Goal: Task Accomplishment & Management: Use online tool/utility

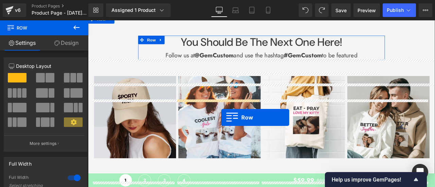
scroll to position [3740, 0]
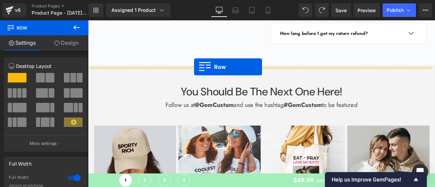
drag, startPoint x: 98, startPoint y: 107, endPoint x: 214, endPoint y: 75, distance: 120.5
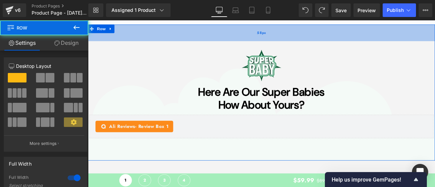
scroll to position [3842, 0]
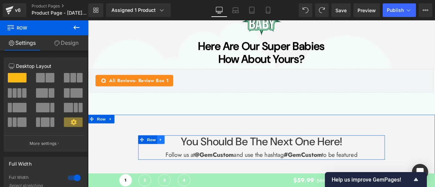
drag, startPoint x: 171, startPoint y: 166, endPoint x: 182, endPoint y: 166, distance: 10.5
click at [172, 165] on icon at bounding box center [174, 161] width 5 height 5
click at [190, 165] on icon at bounding box center [192, 162] width 5 height 5
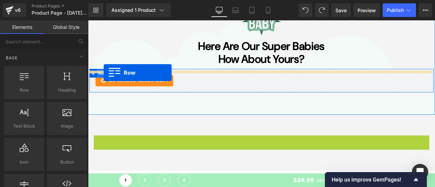
drag, startPoint x: 99, startPoint y: 164, endPoint x: 106, endPoint y: 83, distance: 81.6
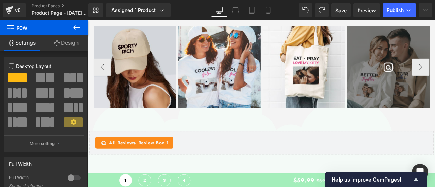
scroll to position [3944, 0]
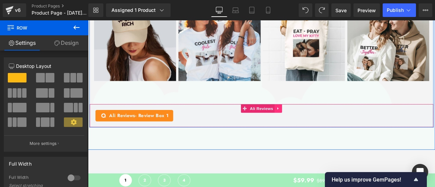
click at [311, 124] on icon at bounding box center [313, 125] width 5 height 5
click at [313, 127] on icon at bounding box center [313, 125] width 5 height 5
click at [312, 125] on icon at bounding box center [313, 125] width 5 height 5
click at [313, 125] on link at bounding box center [313, 125] width 9 height 10
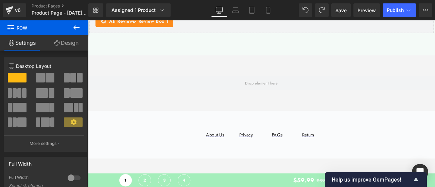
scroll to position [4046, 0]
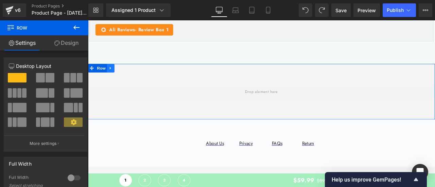
click at [114, 79] on icon at bounding box center [115, 77] width 5 height 5
click at [130, 80] on icon at bounding box center [132, 77] width 5 height 5
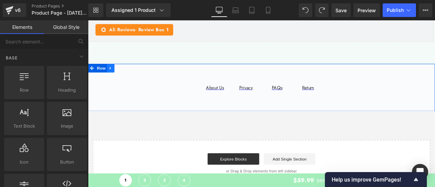
click at [114, 80] on icon at bounding box center [115, 77] width 5 height 5
click at [131, 80] on icon at bounding box center [132, 77] width 5 height 5
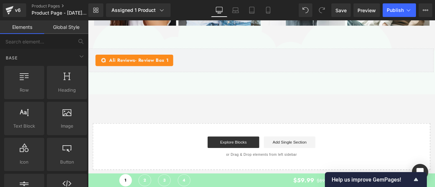
scroll to position [3978, 0]
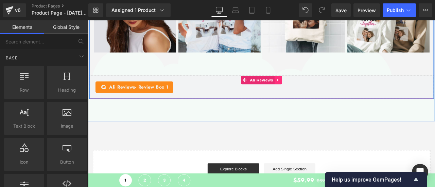
click at [311, 93] on icon at bounding box center [313, 91] width 5 height 5
click at [312, 94] on icon at bounding box center [313, 91] width 5 height 5
click at [311, 94] on icon at bounding box center [313, 91] width 5 height 5
click at [312, 94] on icon at bounding box center [313, 91] width 5 height 5
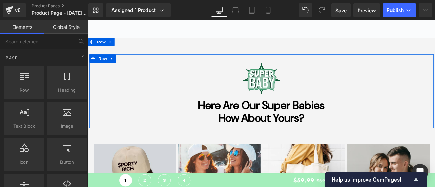
scroll to position [3740, 0]
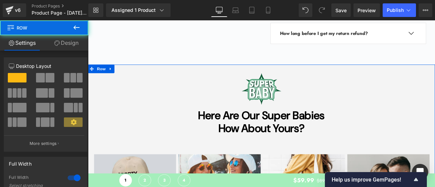
drag, startPoint x: 330, startPoint y: 87, endPoint x: 336, endPoint y: 68, distance: 20.4
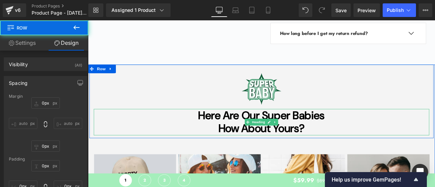
click at [424, 147] on h2 "Here Are Our Super Babies How About Yours?" at bounding box center [294, 141] width 398 height 31
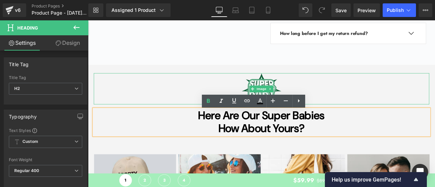
click at [411, 108] on div at bounding box center [294, 101] width 398 height 37
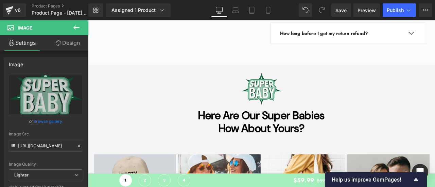
click at [414, 124] on div "Image Here Are Our Super Babies How About Yours? Heading" at bounding box center [294, 119] width 408 height 73
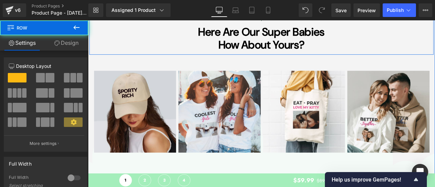
scroll to position [3910, 0]
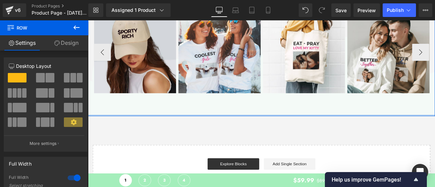
drag, startPoint x: 312, startPoint y: 157, endPoint x: 318, endPoint y: 128, distance: 29.6
click at [318, 128] on div "Image Here Are Our Super Babies How About Yours? Heading Row Image Image Image …" at bounding box center [293, 18] width 411 height 231
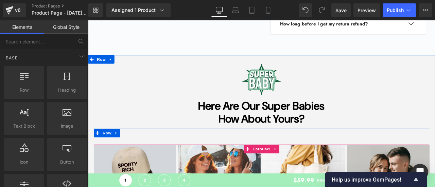
scroll to position [3740, 0]
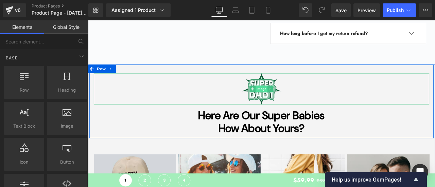
click at [291, 105] on span "Image" at bounding box center [294, 102] width 14 height 8
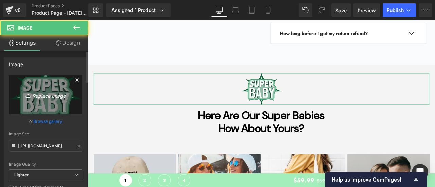
click at [48, 96] on icon "Replace Image" at bounding box center [45, 95] width 54 height 8
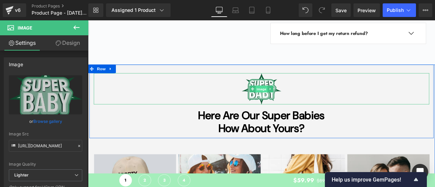
click at [289, 102] on span "Image" at bounding box center [294, 102] width 14 height 8
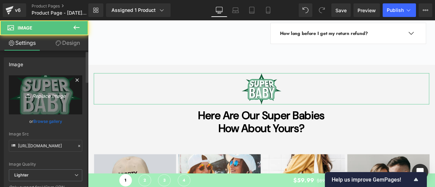
click at [45, 94] on icon "Replace Image" at bounding box center [45, 95] width 54 height 8
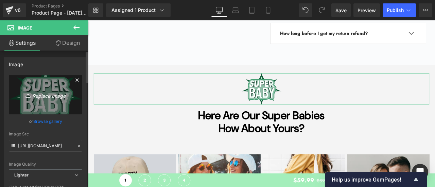
type input "C:\fakepath\f1e92e41-8b51-40fb-9c95-33844a25dba0.jpg"
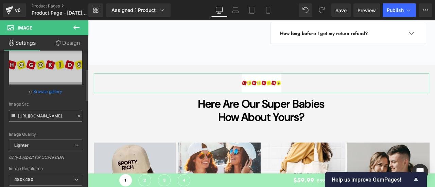
scroll to position [102, 0]
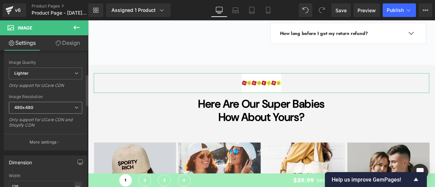
click at [28, 106] on b "480x480" at bounding box center [23, 107] width 19 height 5
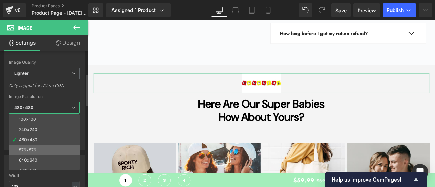
scroll to position [34, 0]
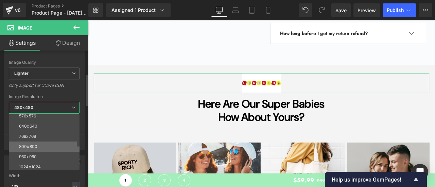
click at [46, 146] on li "800x800" at bounding box center [46, 147] width 74 height 10
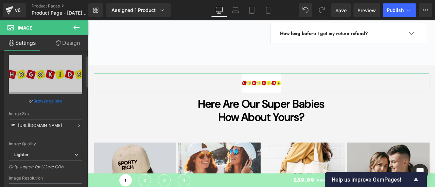
scroll to position [0, 0]
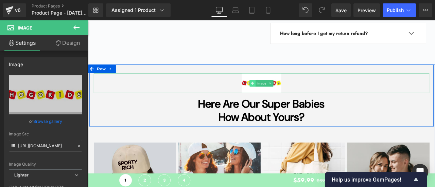
click at [281, 97] on icon at bounding box center [283, 95] width 4 height 4
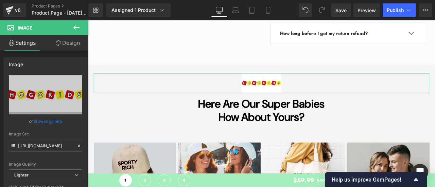
click at [68, 41] on link "Design" at bounding box center [68, 42] width 44 height 15
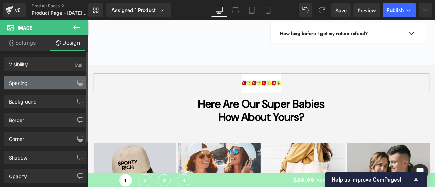
click at [59, 81] on div "Spacing" at bounding box center [45, 82] width 83 height 13
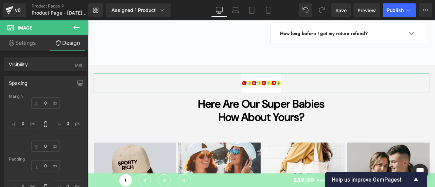
click at [20, 45] on link "Settings" at bounding box center [22, 42] width 44 height 15
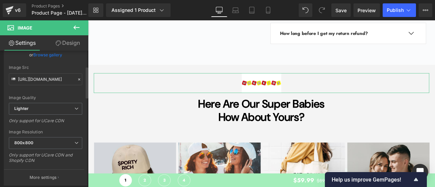
scroll to position [68, 0]
click at [54, 137] on span "800x800" at bounding box center [45, 142] width 73 height 12
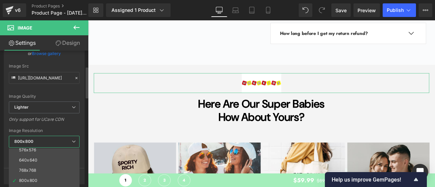
click at [54, 137] on span "800x800" at bounding box center [44, 142] width 71 height 12
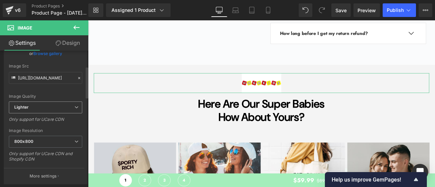
click at [42, 106] on span "Lighter" at bounding box center [45, 108] width 73 height 12
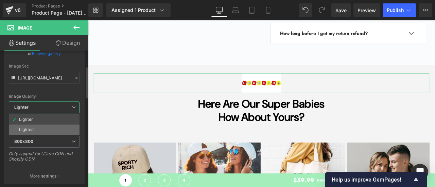
click at [49, 129] on li "Lightest" at bounding box center [44, 130] width 71 height 10
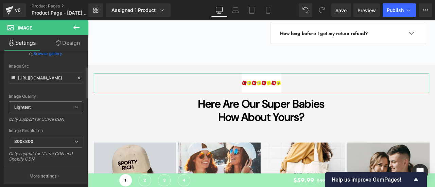
click at [51, 107] on span "Lightest" at bounding box center [45, 108] width 73 height 12
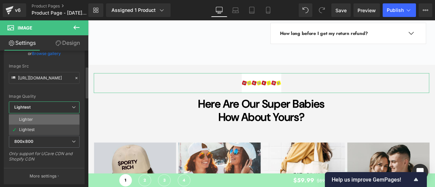
click at [47, 119] on li "Lighter" at bounding box center [44, 120] width 71 height 10
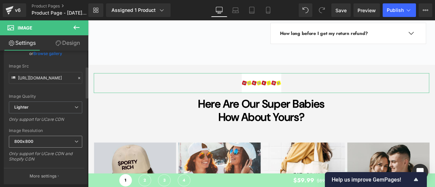
click at [45, 141] on span "800x800" at bounding box center [45, 142] width 73 height 12
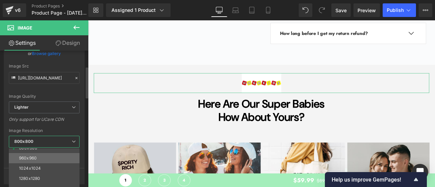
scroll to position [97, 0]
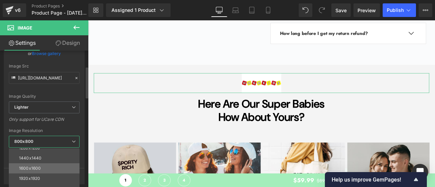
click at [45, 169] on li "1600x1600" at bounding box center [46, 169] width 74 height 10
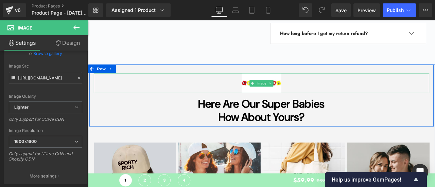
type input "[URL][DOMAIN_NAME]"
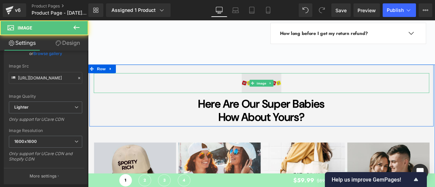
click at [270, 101] on img at bounding box center [293, 94] width 47 height 23
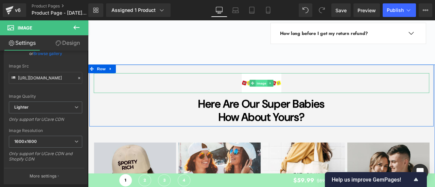
click at [293, 98] on span "Image" at bounding box center [294, 95] width 14 height 8
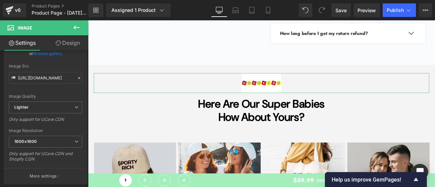
click at [61, 40] on link "Design" at bounding box center [68, 42] width 44 height 15
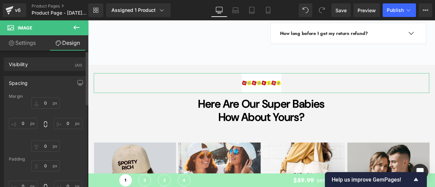
type input "0"
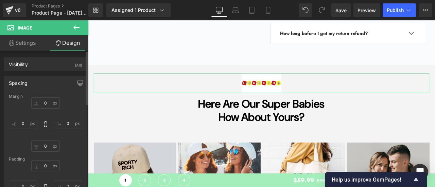
type input "0"
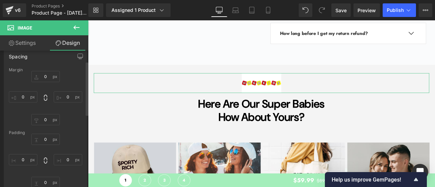
scroll to position [0, 0]
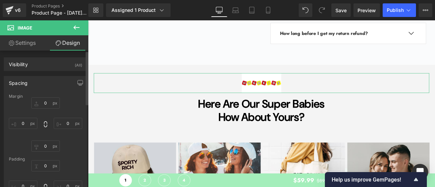
click at [67, 84] on div "Spacing" at bounding box center [45, 82] width 83 height 13
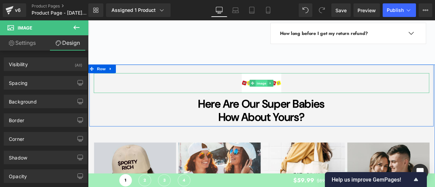
click at [294, 99] on span "Image" at bounding box center [294, 95] width 14 height 8
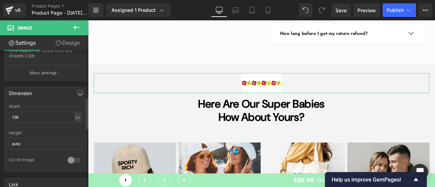
scroll to position [204, 0]
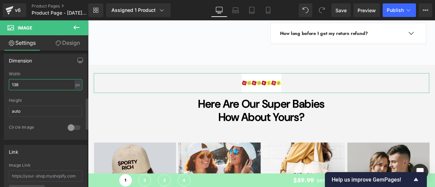
drag, startPoint x: 22, startPoint y: 83, endPoint x: 1, endPoint y: 83, distance: 21.8
click at [1, 83] on div "Dimension 138px Width 138 px % px auto Height auto 0 Circle Image" at bounding box center [45, 94] width 91 height 91
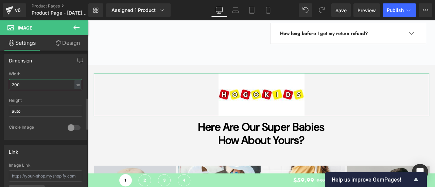
drag, startPoint x: 13, startPoint y: 85, endPoint x: 6, endPoint y: 85, distance: 6.8
click at [6, 85] on div "300px Width 300 px % px auto Height auto 0 Circle Image" at bounding box center [45, 106] width 83 height 68
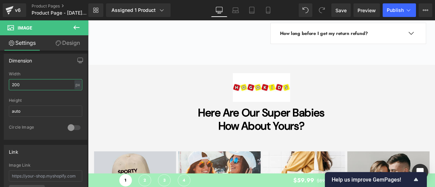
type input "200"
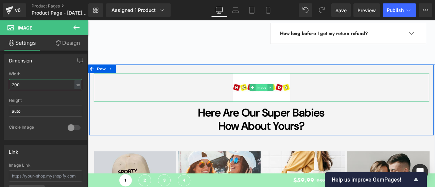
click at [287, 104] on span "Image" at bounding box center [294, 100] width 14 height 8
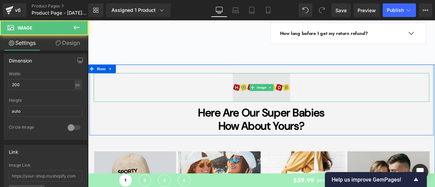
click at [273, 100] on img at bounding box center [294, 100] width 68 height 34
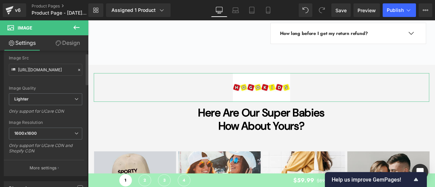
scroll to position [0, 0]
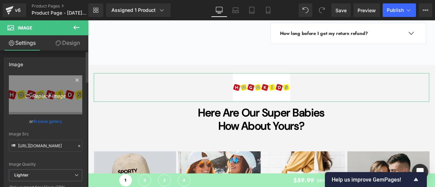
click at [44, 93] on icon "Replace Image" at bounding box center [45, 95] width 54 height 8
type input "C:\fakepath\透明底.png"
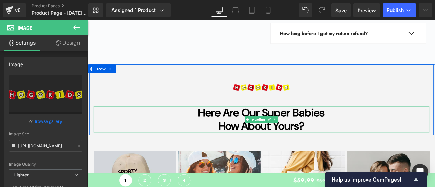
type input "[URL][DOMAIN_NAME]"
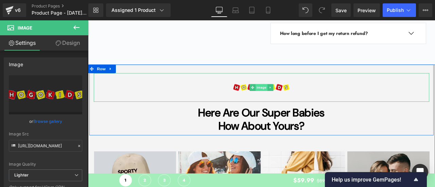
click at [287, 102] on span "Image" at bounding box center [294, 100] width 14 height 8
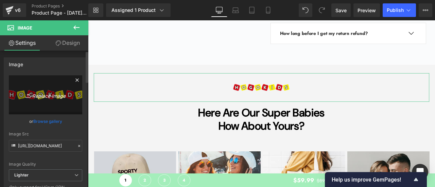
click at [27, 94] on icon at bounding box center [28, 94] width 2 height 1
type input "C:\fakepath\透明底2.png"
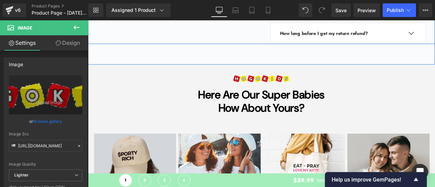
type input "[URL][DOMAIN_NAME]"
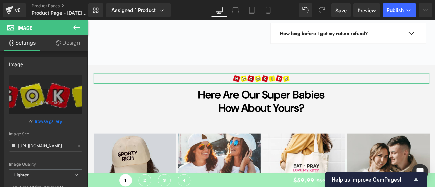
drag, startPoint x: 69, startPoint y: 45, endPoint x: 72, endPoint y: 45, distance: 3.7
click at [69, 45] on link "Design" at bounding box center [68, 42] width 44 height 15
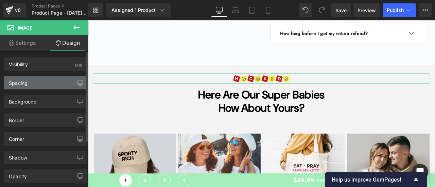
click at [51, 84] on div "Spacing" at bounding box center [45, 82] width 83 height 13
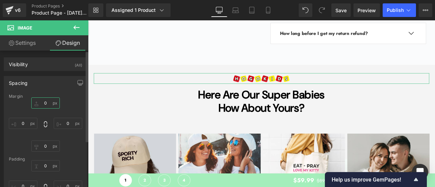
click at [47, 101] on input "0" at bounding box center [45, 103] width 29 height 11
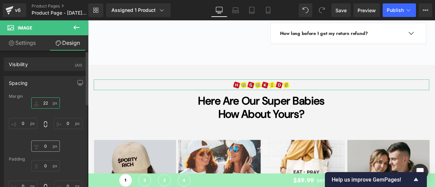
type input "22"
click at [46, 144] on input "0" at bounding box center [45, 146] width 29 height 11
type input "22"
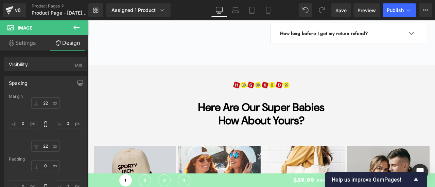
click at [88, 20] on div "72px" at bounding box center [88, 20] width 0 height 0
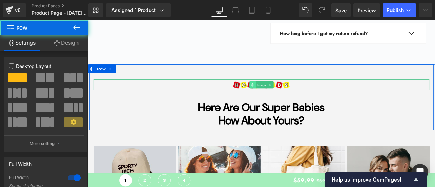
click at [279, 98] on span at bounding box center [282, 97] width 7 height 8
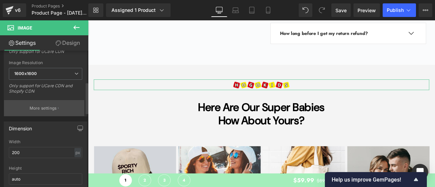
scroll to position [170, 0]
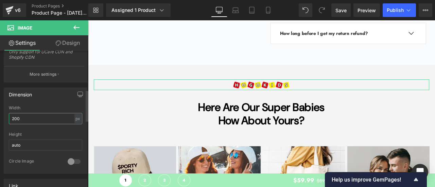
drag, startPoint x: 13, startPoint y: 118, endPoint x: 8, endPoint y: 117, distance: 4.5
click at [9, 118] on input "200" at bounding box center [45, 118] width 73 height 11
type input "300"
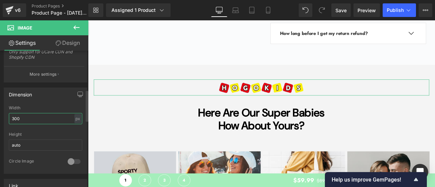
click at [35, 118] on input "300" at bounding box center [45, 118] width 73 height 11
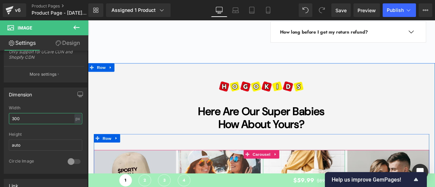
scroll to position [3740, 0]
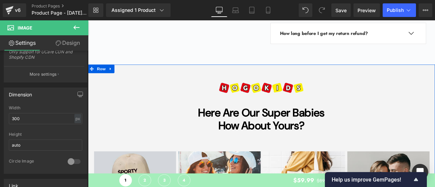
click at [274, 135] on strong "Here Are Our Super Babies How About Yours?" at bounding box center [294, 138] width 150 height 33
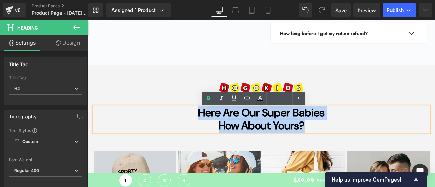
drag, startPoint x: 211, startPoint y: 133, endPoint x: 380, endPoint y: 147, distance: 169.6
click at [380, 147] on h2 "Here Are Our Super Babies How About Yours?" at bounding box center [294, 138] width 398 height 31
copy strong "Here Are Our Super Babies How About Yours?"
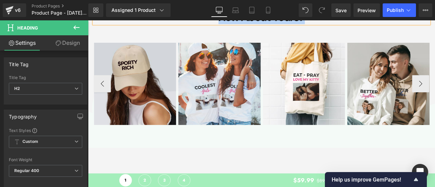
scroll to position [3842, 0]
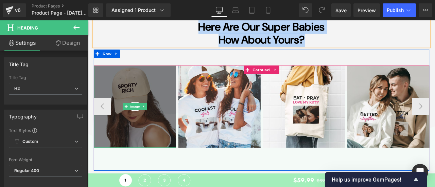
click at [137, 144] on link at bounding box center [144, 123] width 98 height 98
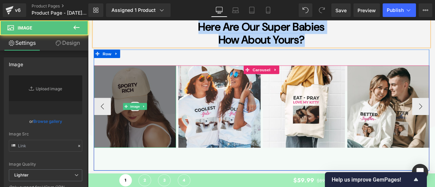
type input "[URL][DOMAIN_NAME]"
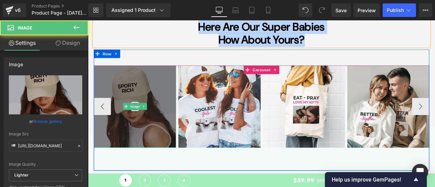
click at [143, 137] on link at bounding box center [144, 123] width 98 height 98
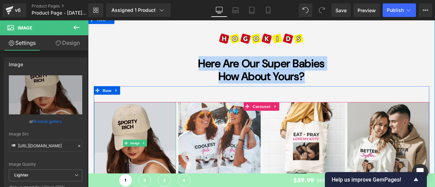
scroll to position [3774, 0]
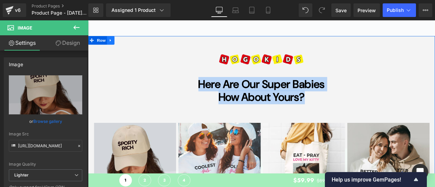
click at [113, 46] on icon at bounding box center [115, 44] width 5 height 5
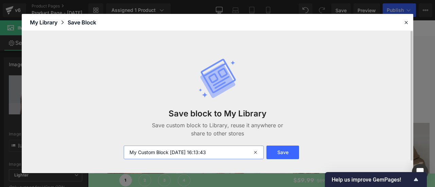
drag, startPoint x: 227, startPoint y: 153, endPoint x: 129, endPoint y: 149, distance: 98.0
click at [129, 149] on input "My Custom Block [DATE] 16:13:43" at bounding box center [194, 153] width 140 height 14
type input "评论分享"
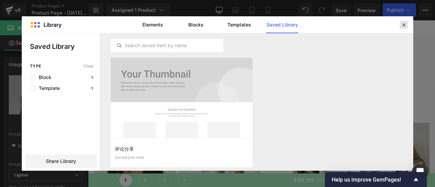
click at [405, 25] on icon at bounding box center [404, 25] width 6 height 6
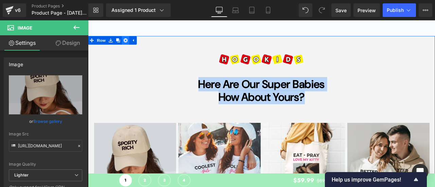
click at [131, 47] on icon at bounding box center [132, 44] width 5 height 5
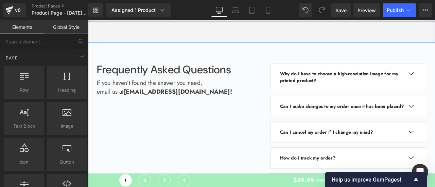
scroll to position [3570, 0]
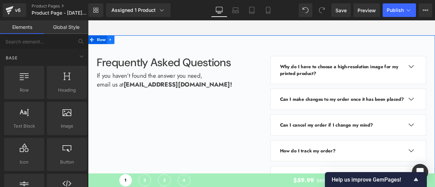
click at [114, 42] on icon at bounding box center [114, 43] width 1 height 3
click at [132, 41] on icon at bounding box center [132, 43] width 5 height 5
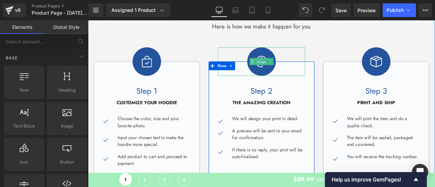
scroll to position [2958, 0]
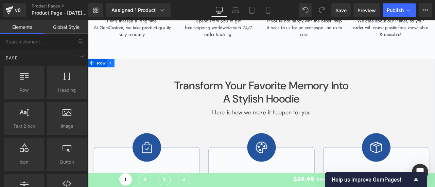
click at [113, 69] on icon at bounding box center [115, 71] width 5 height 5
click at [132, 69] on icon at bounding box center [132, 71] width 5 height 5
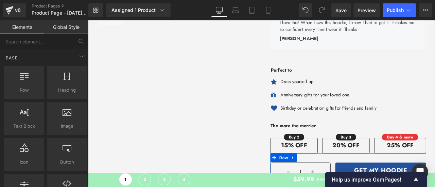
scroll to position [2414, 0]
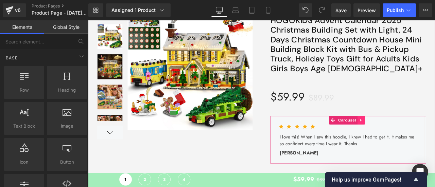
click at [409, 137] on icon at bounding box center [411, 138] width 5 height 5
click at [414, 137] on icon at bounding box center [416, 139] width 5 height 5
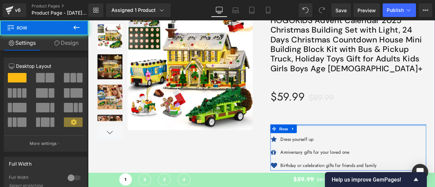
drag, startPoint x: 377, startPoint y: 149, endPoint x: 383, endPoint y: 135, distance: 15.0
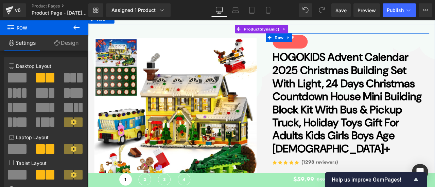
scroll to position [35, 0]
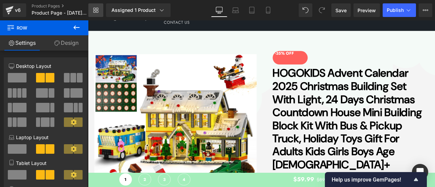
click at [99, 12] on link "Library" at bounding box center [95, 10] width 15 height 14
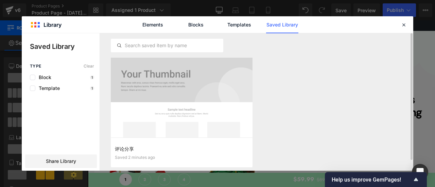
scroll to position [12, 0]
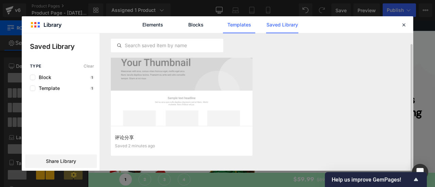
click at [236, 25] on link "Templates" at bounding box center [239, 24] width 32 height 17
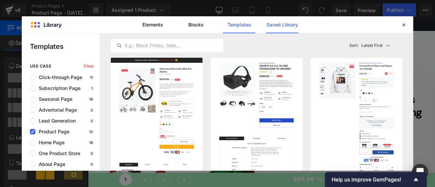
click at [279, 25] on link "Saved Library" at bounding box center [282, 24] width 32 height 17
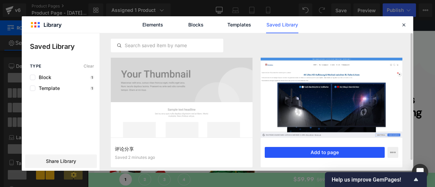
click at [332, 151] on button "Add to page" at bounding box center [325, 152] width 120 height 11
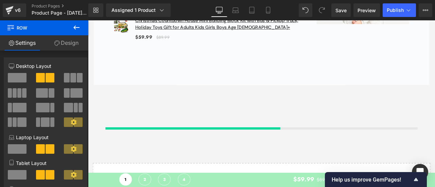
scroll to position [3201, 0]
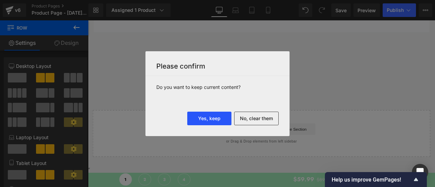
click at [211, 116] on button "Yes, keep" at bounding box center [209, 119] width 44 height 14
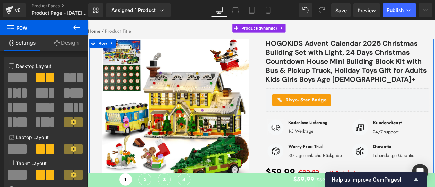
scroll to position [3235, 0]
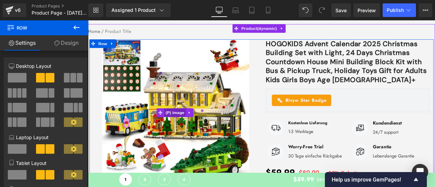
click at [190, 127] on span "(P) Image" at bounding box center [191, 130] width 26 height 10
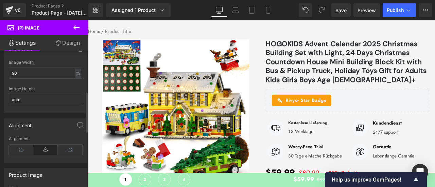
scroll to position [136, 0]
drag, startPoint x: 14, startPoint y: 70, endPoint x: 7, endPoint y: 70, distance: 6.8
click at [7, 70] on div "90% Image Width 90 % % px auto Image Height auto" at bounding box center [45, 85] width 83 height 53
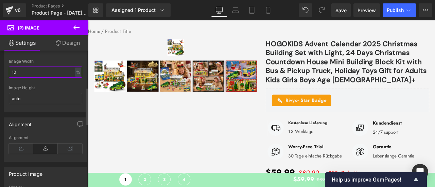
type input "100"
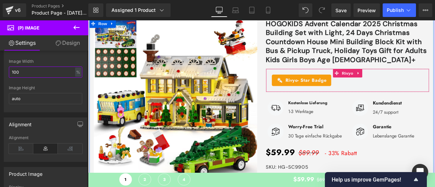
scroll to position [3269, 0]
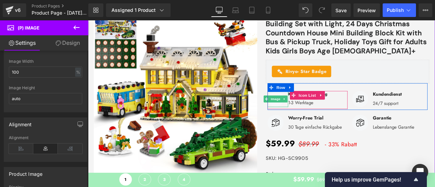
click at [320, 104] on div at bounding box center [313, 113] width 24 height 19
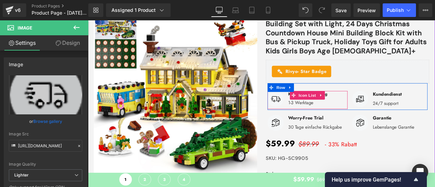
click at [371, 104] on div "Kostenlose Lieferung Text Block" at bounding box center [348, 107] width 47 height 7
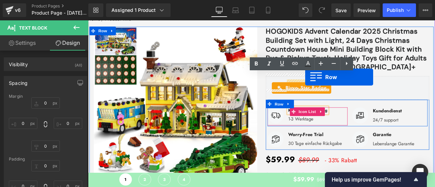
scroll to position [3201, 0]
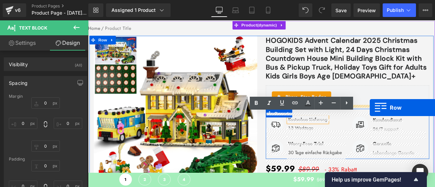
drag, startPoint x: 320, startPoint y: 107, endPoint x: 422, endPoint y: 124, distance: 103.3
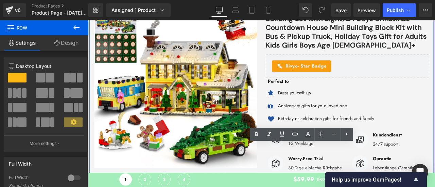
scroll to position [3252, 0]
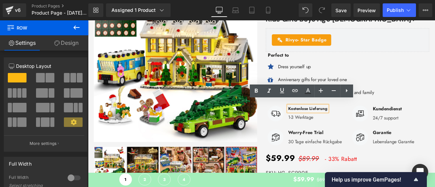
click at [435, 110] on div "HOGOKIDS Advent Calendar 2025 Christmas Building Set with Light, 24 Days Christ…" at bounding box center [396, 149] width 204 height 357
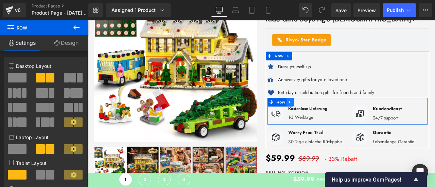
click at [327, 115] on icon at bounding box center [327, 117] width 5 height 5
click at [343, 115] on icon at bounding box center [345, 117] width 5 height 5
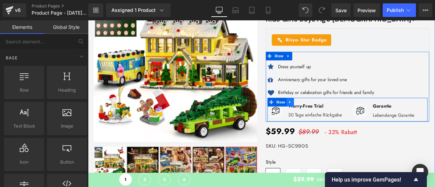
click at [326, 115] on icon at bounding box center [327, 117] width 5 height 5
click at [343, 115] on icon at bounding box center [345, 117] width 5 height 5
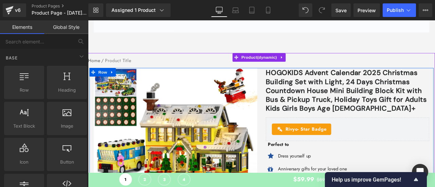
scroll to position [3218, 0]
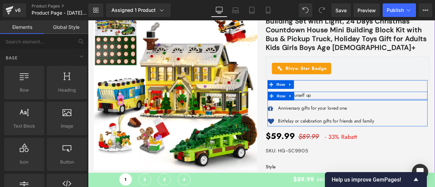
click at [358, 106] on p "Dress yourself up" at bounding box center [401, 109] width 177 height 8
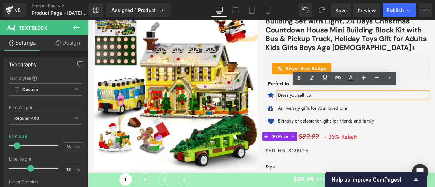
click at [435, 157] on div "$59.99 $89.99 - 33% [DEMOGRAPHIC_DATA]" at bounding box center [396, 158] width 194 height 17
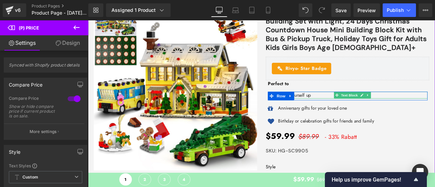
click at [341, 105] on p "Dress yourself up" at bounding box center [401, 109] width 177 height 8
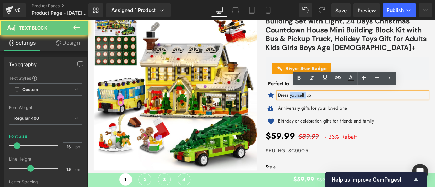
click at [341, 105] on p "Dress yourself up" at bounding box center [401, 109] width 177 height 8
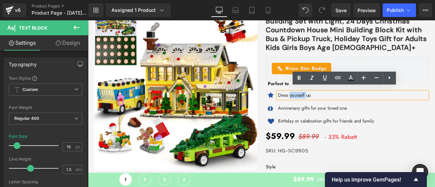
click at [316, 106] on span "Row" at bounding box center [316, 110] width 11 height 8
drag, startPoint x: 366, startPoint y: 104, endPoint x: 310, endPoint y: 105, distance: 56.4
click at [310, 105] on div "Icon Dress yourself up Text Block Row" at bounding box center [395, 110] width 189 height 10
copy p "Dress yourself up"
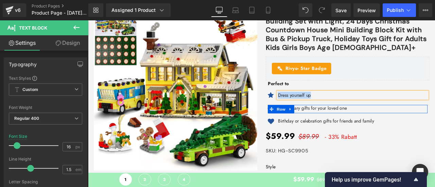
click at [88, 20] on div at bounding box center [88, 20] width 0 height 0
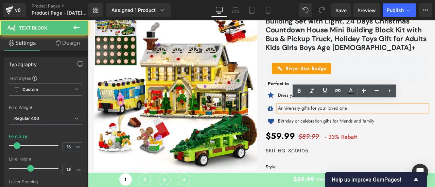
click at [343, 121] on p "Anniversary gifts for your loved one" at bounding box center [401, 125] width 177 height 8
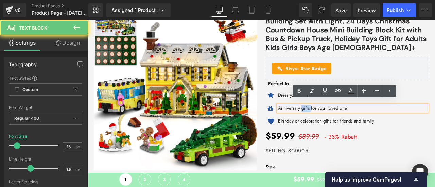
click at [343, 121] on p "Anniversary gifts for your loved one" at bounding box center [401, 125] width 177 height 8
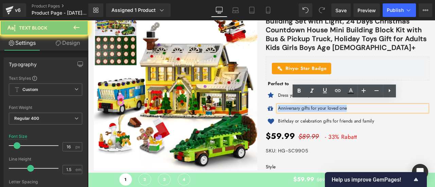
click at [343, 121] on p "Anniversary gifts for your loved one" at bounding box center [401, 125] width 177 height 8
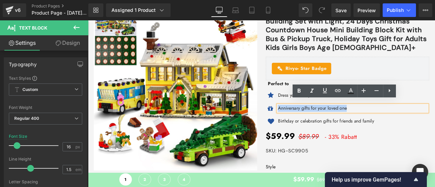
copy p "Anniversary gifts for your loved one"
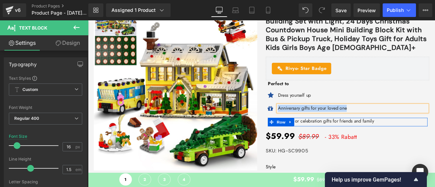
click at [368, 136] on p "Birthday or celebration gifts for friends and family" at bounding box center [401, 140] width 177 height 8
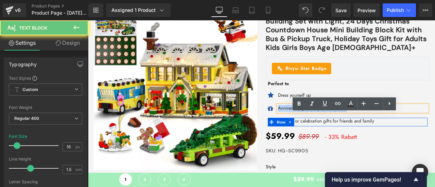
click at [368, 136] on p "Birthday or celebration gifts for friends and family" at bounding box center [401, 140] width 177 height 8
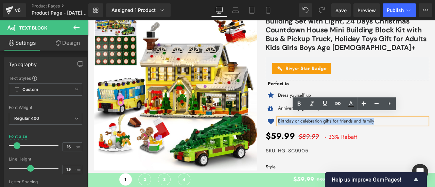
copy p "Birthday or celebration gifts for friends and family"
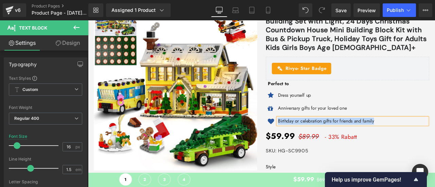
paste div
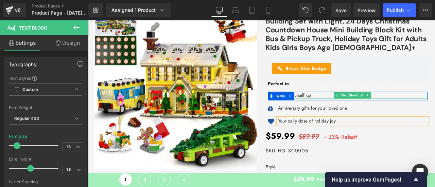
click at [341, 105] on p "Dress yourself up" at bounding box center [401, 109] width 177 height 8
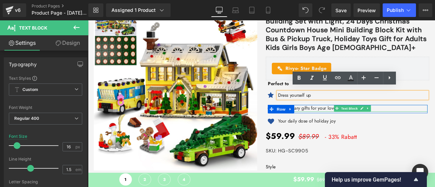
click at [339, 121] on p "Anniversary gifts for your loved one" at bounding box center [401, 125] width 177 height 8
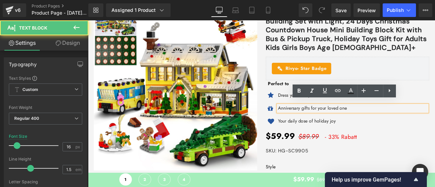
click at [352, 121] on p "Anniversary gifts for your loved one" at bounding box center [401, 125] width 177 height 8
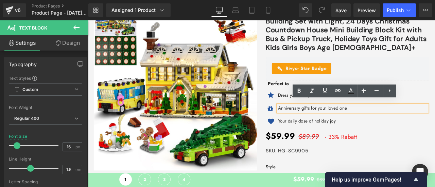
click at [294, 115] on div "HOGOKIDS Advent Calendar 2025 Christmas Building Set with Light, 24 Days Christ…" at bounding box center [396, 153] width 204 height 297
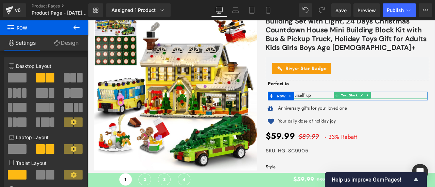
click at [337, 105] on p "Dress yourself up" at bounding box center [401, 109] width 177 height 8
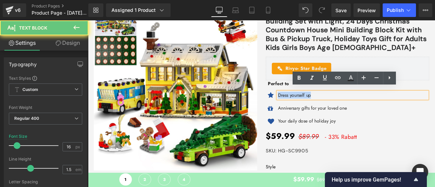
click at [337, 105] on p "Dress yourself up" at bounding box center [401, 109] width 177 height 8
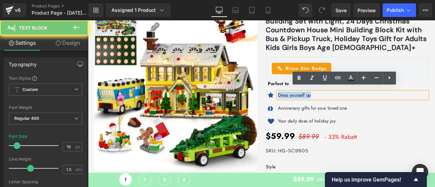
paste div
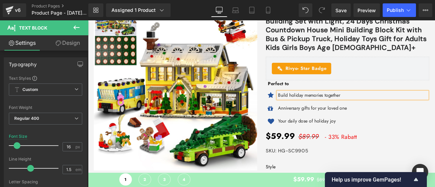
click at [289, 112] on div "Sale Off (P) Image" at bounding box center [192, 123] width 204 height 237
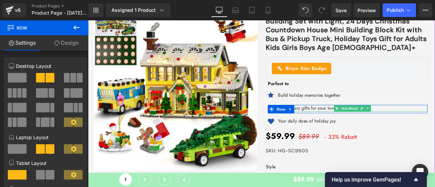
click at [346, 121] on p "Anniversary gifts for your loved one" at bounding box center [401, 125] width 177 height 8
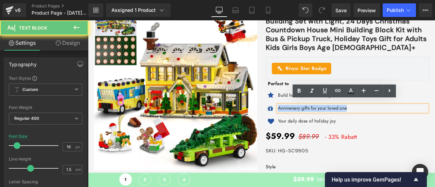
click at [346, 121] on p "Anniversary gifts for your loved one" at bounding box center [401, 125] width 177 height 8
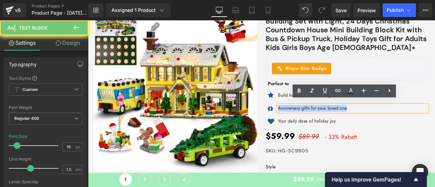
paste div
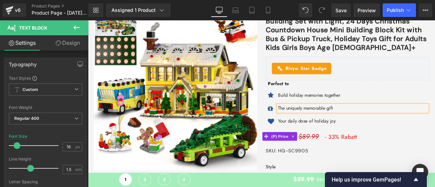
click at [435, 153] on div "$59.99 $89.99 - 33% [DEMOGRAPHIC_DATA]" at bounding box center [396, 158] width 194 height 17
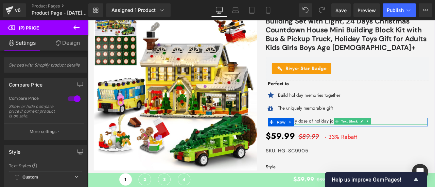
click at [347, 136] on p "Your daily dose of holiday joy" at bounding box center [401, 140] width 177 height 8
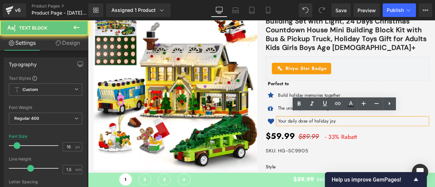
click at [347, 136] on p "Your daily dose of holiday joy" at bounding box center [401, 140] width 177 height 8
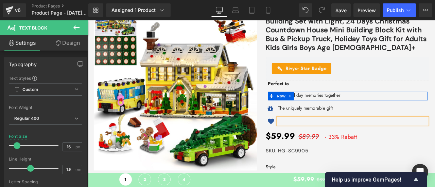
click at [353, 106] on p "Build holiday memories together" at bounding box center [401, 109] width 177 height 8
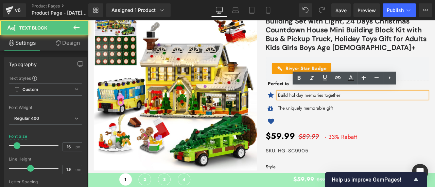
click at [399, 106] on p "Build holiday memories together" at bounding box center [401, 109] width 177 height 8
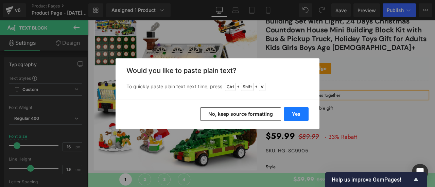
click at [300, 109] on button "Yes" at bounding box center [296, 114] width 25 height 14
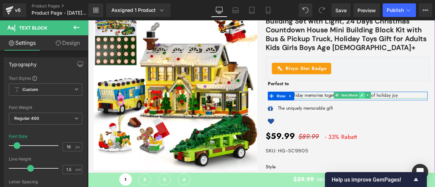
click at [411, 107] on icon at bounding box center [412, 108] width 3 height 3
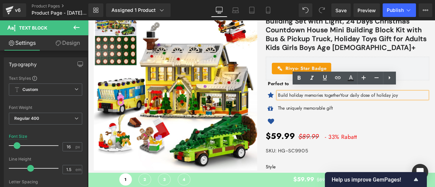
click at [397, 105] on p "Build holiday memories togetherYour daily dose of holiday joy" at bounding box center [401, 109] width 177 height 8
drag, startPoint x: 396, startPoint y: 107, endPoint x: 311, endPoint y: 107, distance: 85.0
click at [311, 107] on div "Icon Build holiday memories togetherYour daily dose of holiday joy Text [GEOGRA…" at bounding box center [395, 110] width 189 height 10
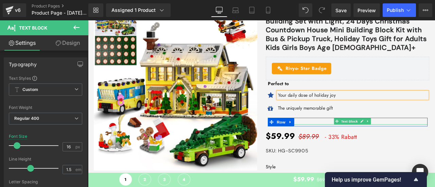
click at [336, 136] on p at bounding box center [401, 140] width 177 height 8
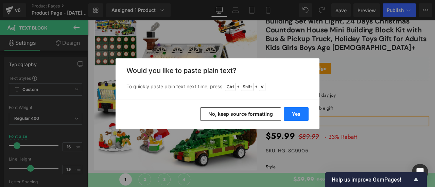
click at [299, 114] on button "Yes" at bounding box center [296, 114] width 25 height 14
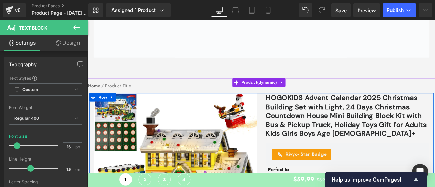
scroll to position [3252, 0]
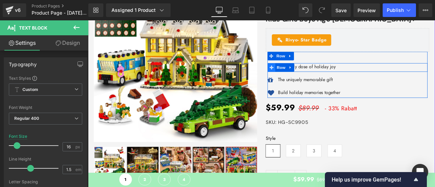
click at [303, 73] on icon at bounding box center [305, 75] width 5 height 5
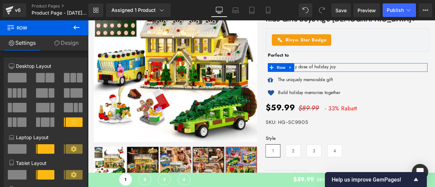
click at [74, 46] on link "Design" at bounding box center [66, 42] width 44 height 15
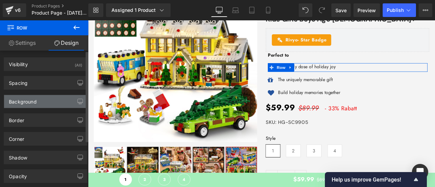
click at [47, 98] on div "Background" at bounding box center [45, 101] width 83 height 13
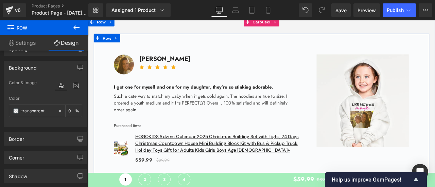
scroll to position [2912, 0]
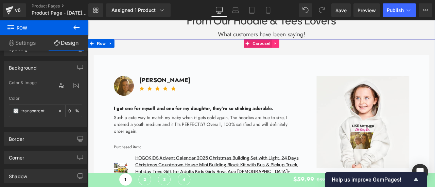
click at [309, 45] on icon at bounding box center [310, 47] width 5 height 5
click at [314, 47] on link at bounding box center [314, 48] width 9 height 10
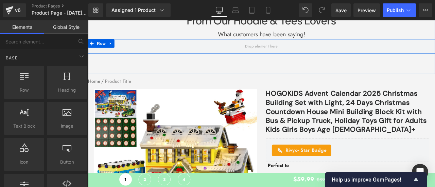
scroll to position [2776, 0]
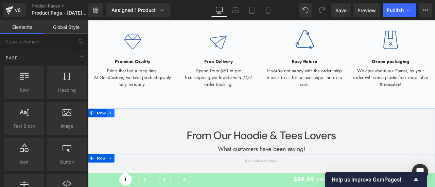
click at [116, 125] on link at bounding box center [114, 130] width 9 height 10
click at [130, 128] on icon at bounding box center [132, 130] width 5 height 5
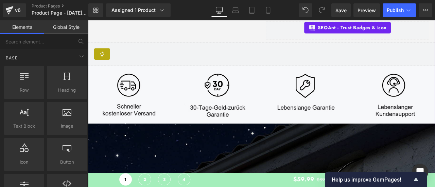
scroll to position [3184, 0]
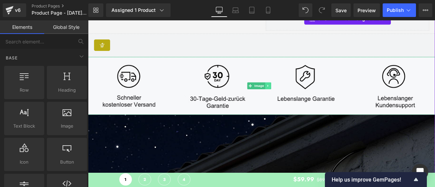
click at [300, 96] on icon at bounding box center [301, 98] width 4 height 4
click at [306, 94] on link at bounding box center [305, 98] width 7 height 8
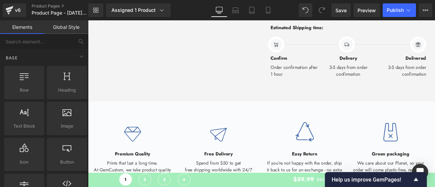
scroll to position [2641, 0]
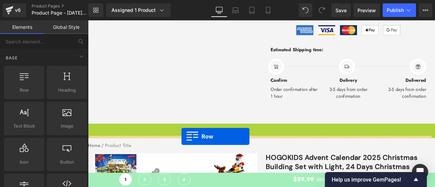
drag, startPoint x: 100, startPoint y: 147, endPoint x: 196, endPoint y: 158, distance: 97.6
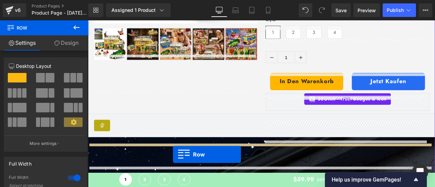
scroll to position [3014, 0]
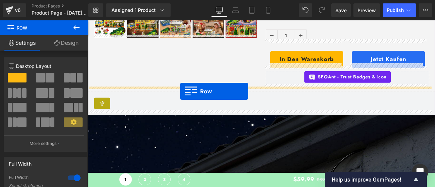
drag, startPoint x: 189, startPoint y: 152, endPoint x: 197, endPoint y: 104, distance: 49.0
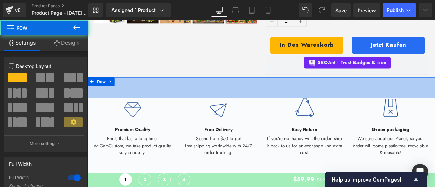
scroll to position [2997, 0]
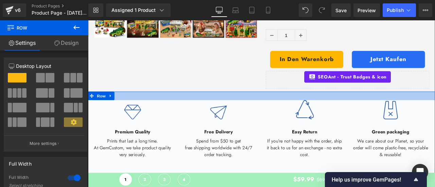
drag, startPoint x: 341, startPoint y: 108, endPoint x: 344, endPoint y: 93, distance: 15.1
click at [344, 93] on div "Home / Product Title Breadcrumbs Sale Off (P) Image" at bounding box center [293, 179] width 411 height 787
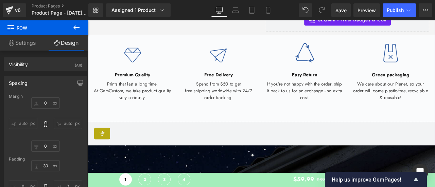
scroll to position [3065, 0]
click at [245, 128] on div "Image Premium Quality Text Block Prints that last a long time. At GemCustom, we…" at bounding box center [293, 89] width 411 height 104
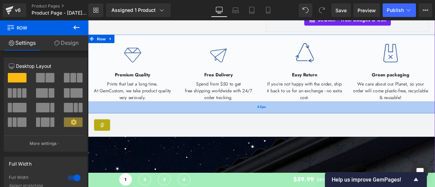
drag, startPoint x: 294, startPoint y: 132, endPoint x: 294, endPoint y: 122, distance: 10.5
click at [294, 122] on div "42px" at bounding box center [293, 123] width 411 height 14
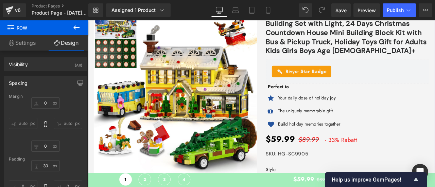
scroll to position [3031, 0]
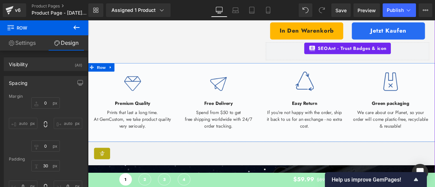
click at [114, 73] on icon at bounding box center [115, 75] width 5 height 5
click at [130, 74] on icon at bounding box center [132, 76] width 5 height 5
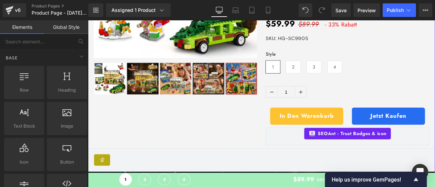
scroll to position [2929, 0]
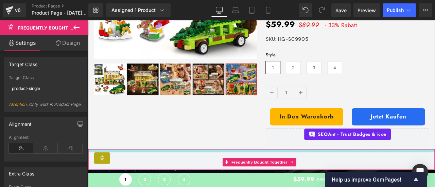
drag, startPoint x: 293, startPoint y: 170, endPoint x: 292, endPoint y: 167, distance: 3.5
click at [292, 173] on div at bounding box center [293, 175] width 411 height 4
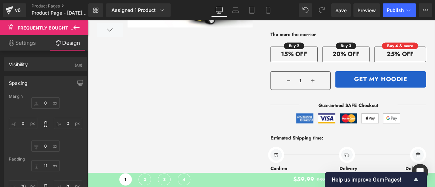
scroll to position [2522, 0]
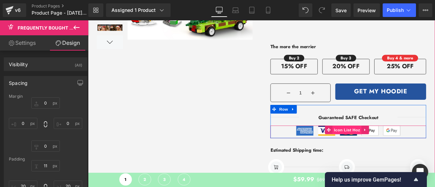
click at [383, 146] on span "Icon List Hoz" at bounding box center [395, 150] width 34 height 10
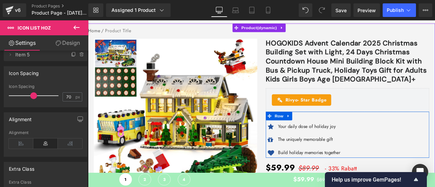
scroll to position [2827, 0]
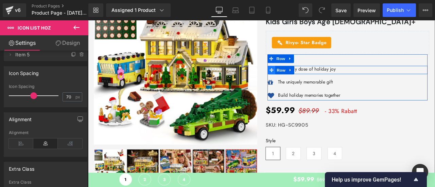
click at [303, 77] on icon at bounding box center [305, 79] width 5 height 5
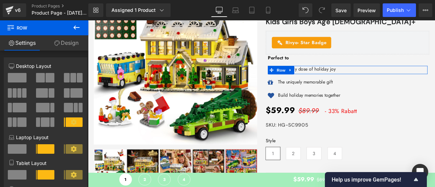
click at [77, 44] on link "Design" at bounding box center [66, 42] width 44 height 15
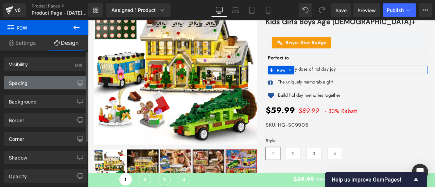
click at [32, 87] on div "Spacing" at bounding box center [45, 82] width 83 height 13
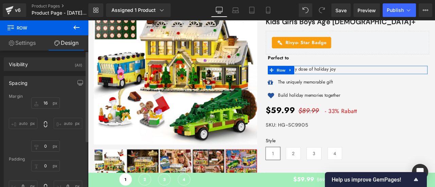
type input "16"
type input "0"
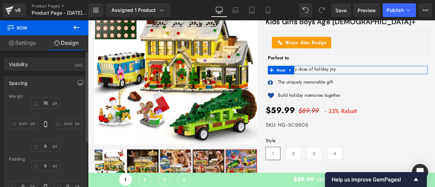
type input "0"
click at [20, 41] on link "Settings" at bounding box center [22, 42] width 44 height 15
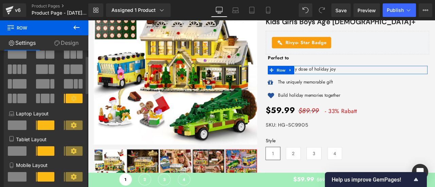
scroll to position [0, 0]
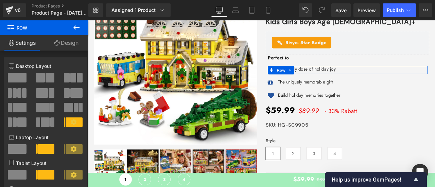
click at [66, 44] on link "Design" at bounding box center [66, 42] width 44 height 15
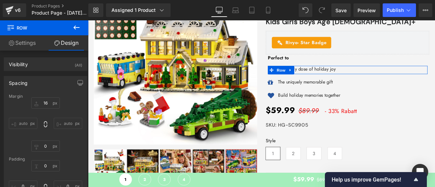
type input "16"
type input "0"
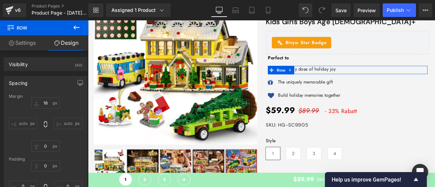
type input "0"
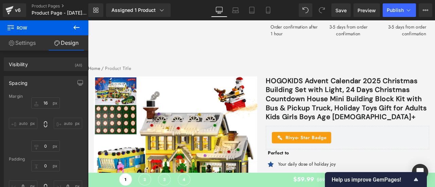
scroll to position [2691, 0]
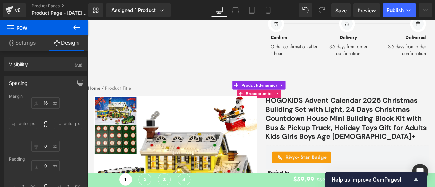
click at [143, 98] on nav "Home / Product Title" at bounding box center [293, 101] width 411 height 18
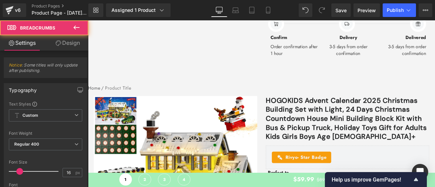
click at [73, 44] on link "Design" at bounding box center [68, 42] width 44 height 15
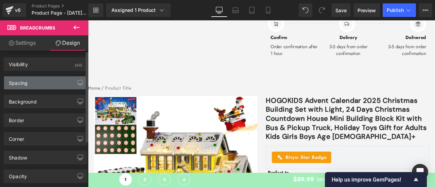
click at [47, 80] on div "Spacing" at bounding box center [45, 82] width 83 height 13
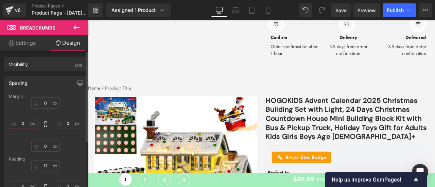
click at [27, 119] on input "0" at bounding box center [23, 123] width 29 height 11
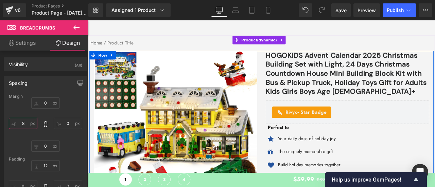
scroll to position [2725, 0]
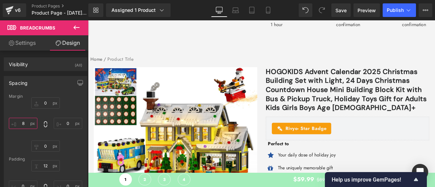
type input "8"
click at [391, 8] on span "Publish" at bounding box center [395, 9] width 17 height 5
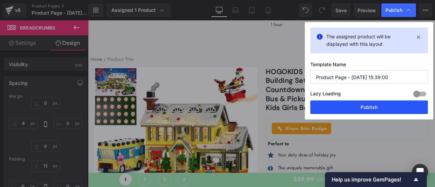
click at [364, 109] on button "Publish" at bounding box center [369, 108] width 118 height 14
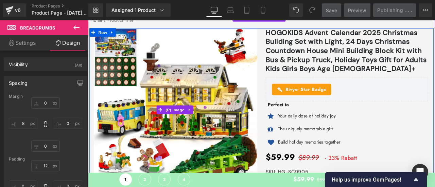
scroll to position [2827, 0]
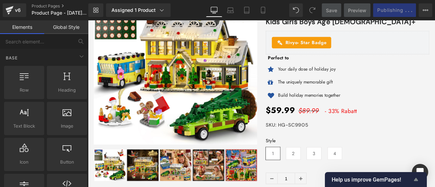
click at [417, 181] on icon "Show survey - Help us improve GemPages!" at bounding box center [416, 179] width 4 height 3
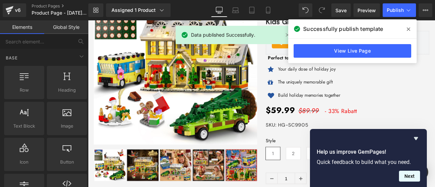
click at [417, 177] on button "Next" at bounding box center [409, 176] width 21 height 11
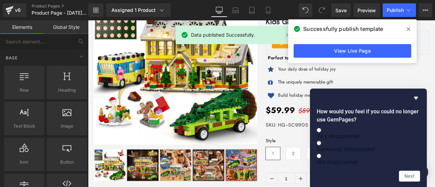
click at [359, 133] on span "Very disappointed" at bounding box center [338, 136] width 43 height 6
click at [321, 128] on input "Very disappointed" at bounding box center [319, 130] width 4 height 4
radio input "true"
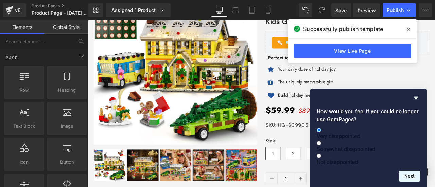
click at [409, 174] on button "Next" at bounding box center [409, 176] width 21 height 11
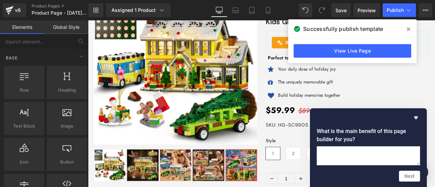
click at [383, 147] on textarea at bounding box center [368, 156] width 103 height 19
type textarea "no"
click at [409, 176] on button "Next" at bounding box center [409, 176] width 21 height 11
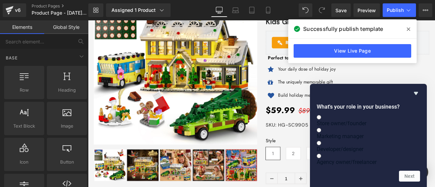
click at [378, 114] on label "Store owner/founder" at bounding box center [368, 120] width 103 height 13
click at [321, 115] on input "Store owner/founder" at bounding box center [319, 117] width 4 height 4
radio input "true"
click at [411, 177] on button "Next" at bounding box center [409, 176] width 21 height 11
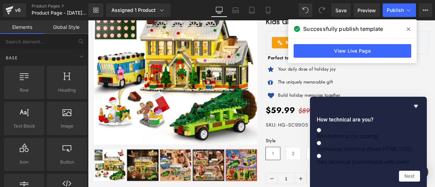
click at [379, 133] on span "Non-technical (no coding)" at bounding box center [348, 136] width 62 height 6
click at [321, 128] on input "Non-technical (no coding)" at bounding box center [319, 130] width 4 height 4
radio input "true"
click at [407, 174] on button "Next" at bounding box center [409, 176] width 21 height 11
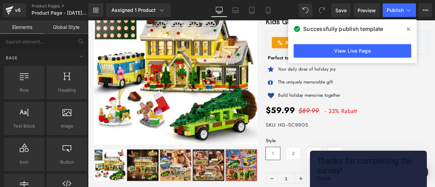
click at [330, 176] on button "Close" at bounding box center [323, 178] width 13 height 6
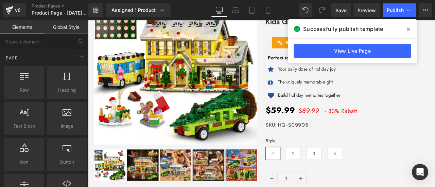
click at [408, 31] on icon at bounding box center [408, 29] width 3 height 5
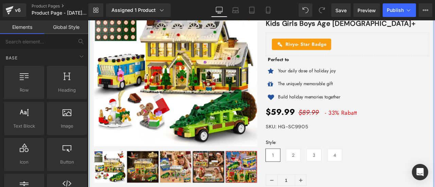
scroll to position [2725, 0]
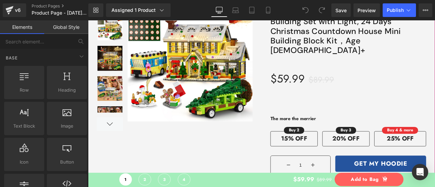
scroll to position [2481, 0]
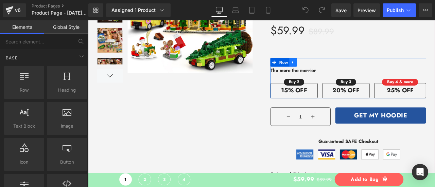
click at [329, 68] on icon at bounding box center [331, 70] width 5 height 5
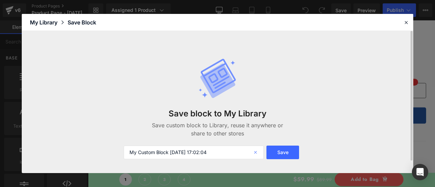
click at [254, 152] on icon at bounding box center [256, 153] width 15 height 14
click at [242, 151] on input "My Custom Block 2025-09-26 17:02:04" at bounding box center [194, 153] width 140 height 14
type input "d"
type input "多件"
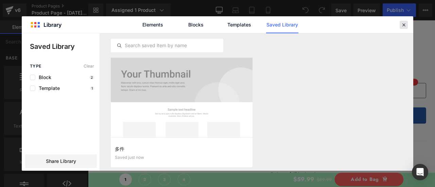
click at [407, 25] on div at bounding box center [404, 25] width 8 height 8
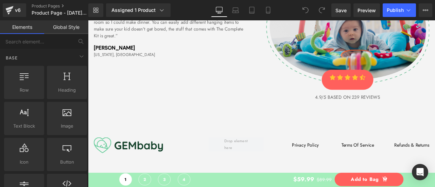
scroll to position [2277, 0]
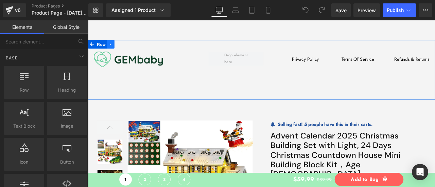
click at [113, 47] on icon at bounding box center [115, 48] width 5 height 5
click at [130, 47] on icon at bounding box center [132, 48] width 5 height 5
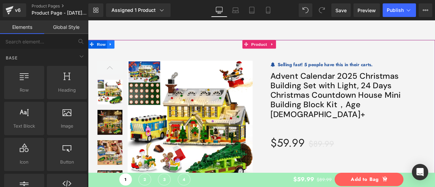
click at [116, 48] on icon at bounding box center [115, 48] width 5 height 5
click at [134, 49] on icon at bounding box center [132, 48] width 5 height 5
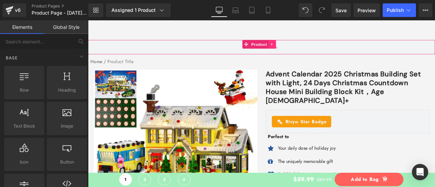
click at [306, 47] on icon at bounding box center [305, 48] width 1 height 3
click at [311, 49] on icon at bounding box center [310, 48] width 5 height 5
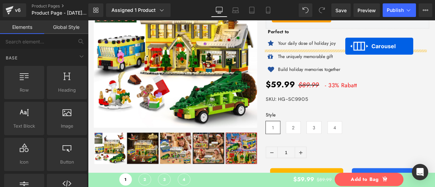
scroll to position [2481, 0]
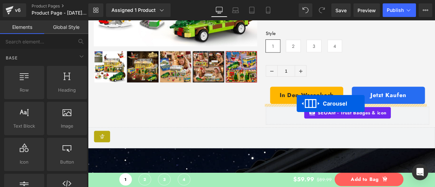
drag, startPoint x: 392, startPoint y: 41, endPoint x: 336, endPoint y: 119, distance: 95.7
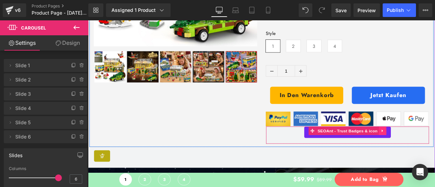
click at [435, 149] on icon at bounding box center [437, 151] width 5 height 5
click at [435, 149] on icon at bounding box center [442, 151] width 5 height 5
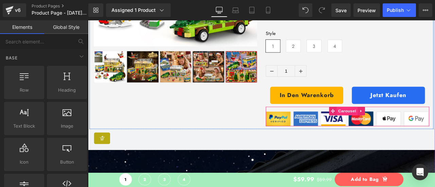
click at [383, 125] on span "Carousel" at bounding box center [395, 128] width 24 height 10
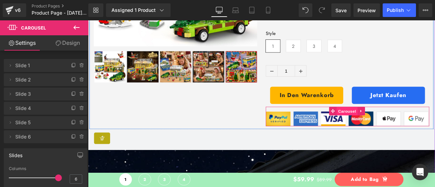
click at [387, 124] on span "Carousel" at bounding box center [395, 128] width 24 height 10
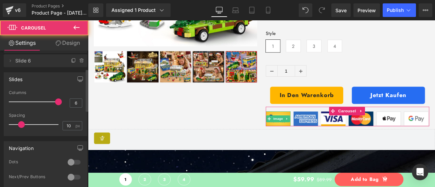
scroll to position [102, 0]
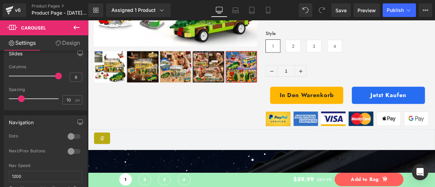
drag, startPoint x: 142, startPoint y: 98, endPoint x: 91, endPoint y: 98, distance: 51.0
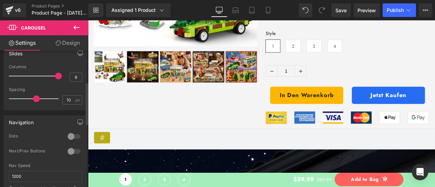
drag, startPoint x: 20, startPoint y: 100, endPoint x: 34, endPoint y: 103, distance: 14.0
click at [34, 103] on div at bounding box center [35, 99] width 46 height 14
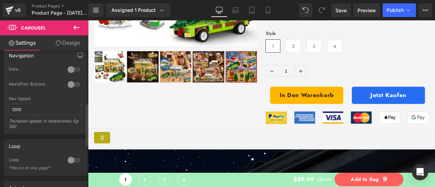
scroll to position [170, 0]
click at [70, 69] on div at bounding box center [74, 68] width 16 height 11
click at [69, 82] on div at bounding box center [74, 83] width 16 height 11
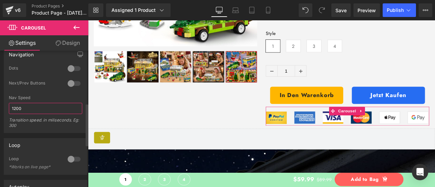
click at [34, 107] on input "1200" at bounding box center [45, 108] width 73 height 11
click at [16, 108] on input "1200" at bounding box center [45, 108] width 73 height 11
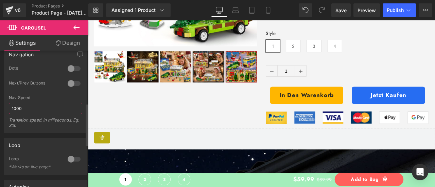
type input "1000"
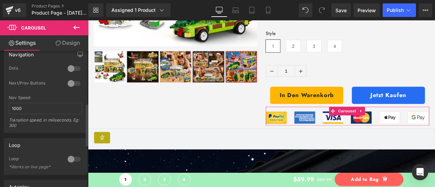
click at [76, 125] on div "Transition speed. in miliseconds. Eg: 300" at bounding box center [45, 125] width 73 height 15
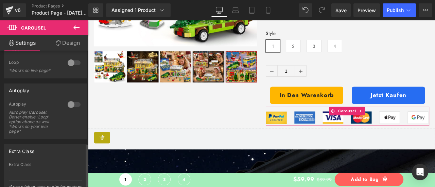
scroll to position [307, 0]
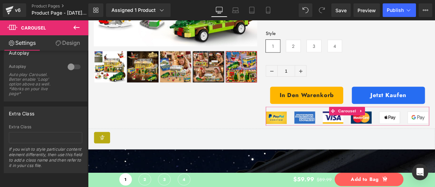
click at [75, 44] on link "Design" at bounding box center [68, 42] width 44 height 15
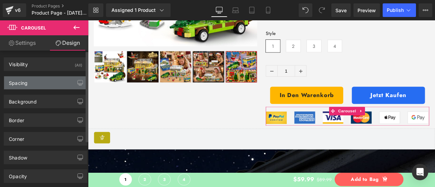
click at [35, 82] on div "Spacing" at bounding box center [45, 82] width 83 height 13
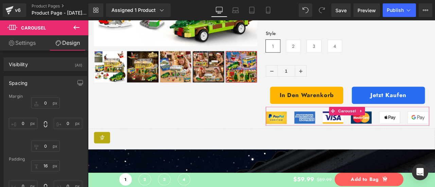
click at [24, 43] on link "Settings" at bounding box center [22, 42] width 44 height 15
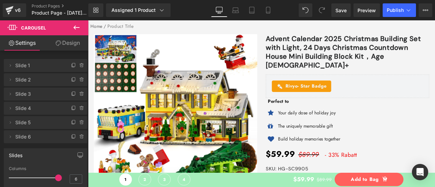
scroll to position [2311, 0]
